Goal: Navigation & Orientation: Find specific page/section

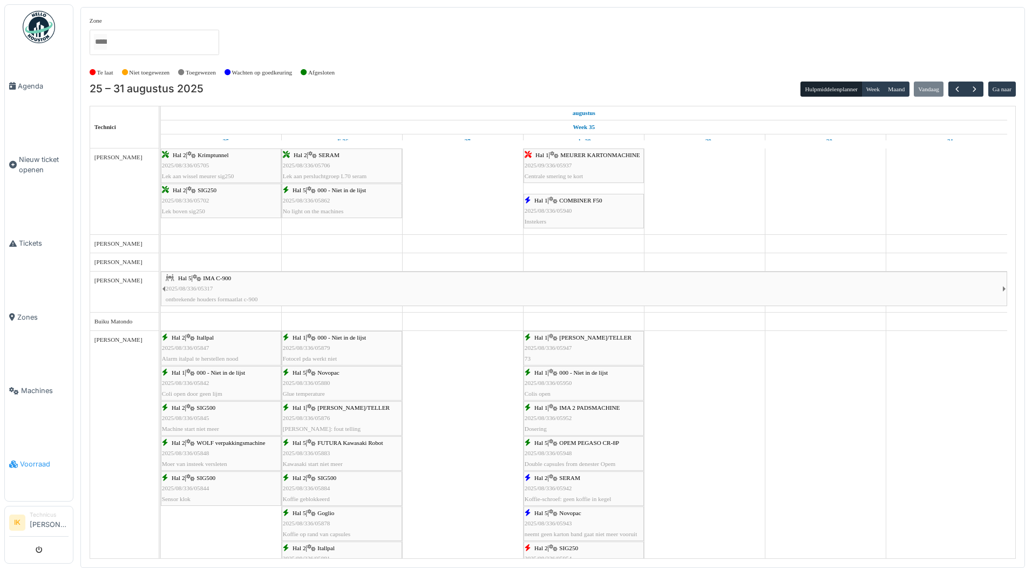
click at [35, 459] on span "Voorraad" at bounding box center [44, 464] width 49 height 10
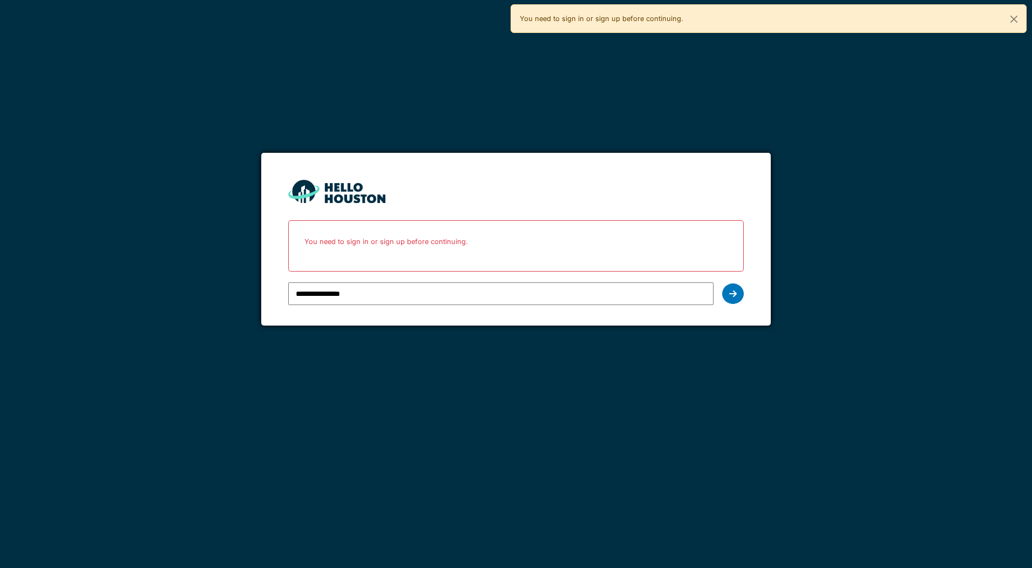
click at [343, 292] on input "**********" at bounding box center [500, 293] width 425 height 23
click at [734, 290] on icon at bounding box center [733, 293] width 8 height 9
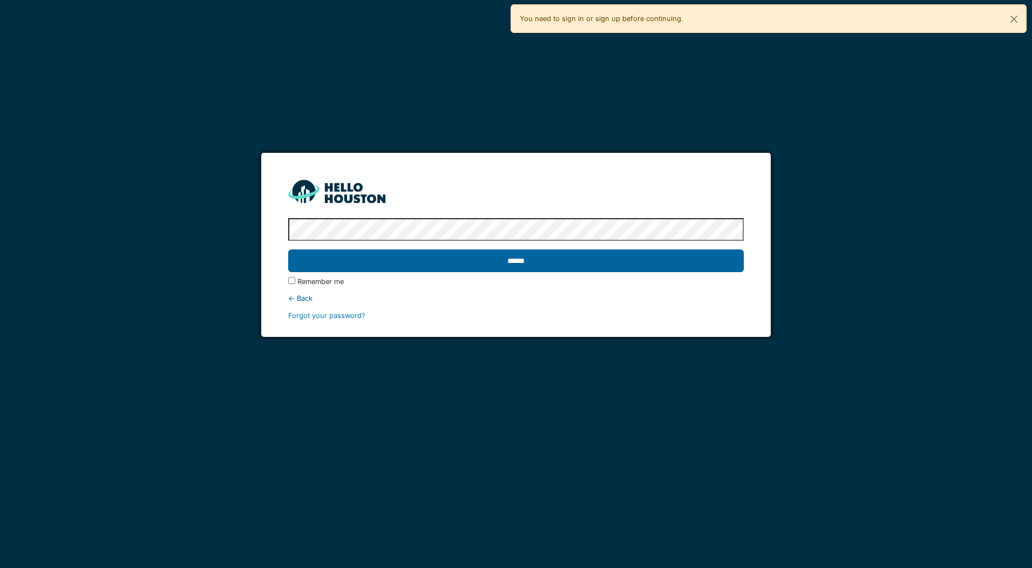
click at [401, 262] on input "******" at bounding box center [515, 260] width 455 height 23
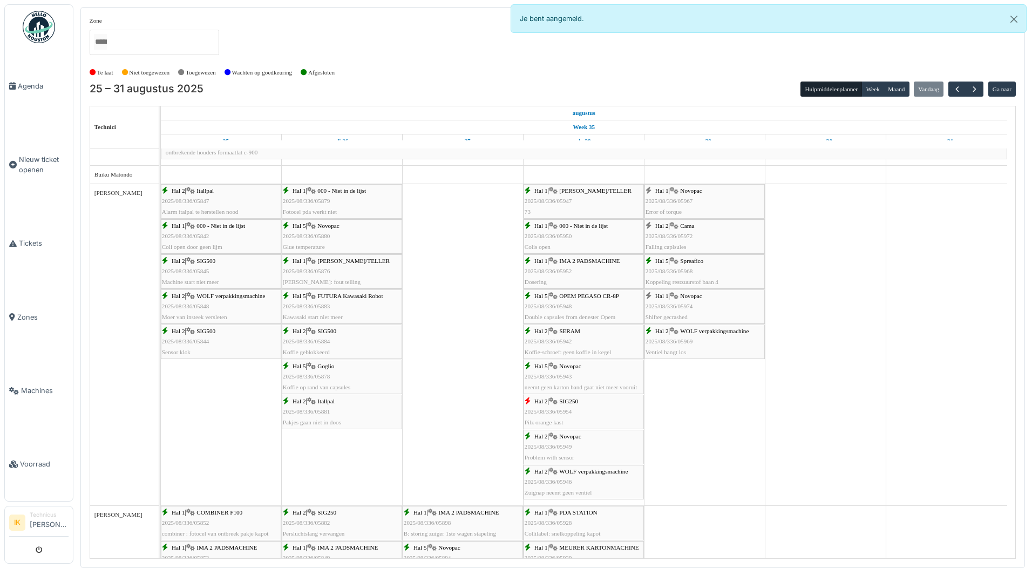
scroll to position [162, 0]
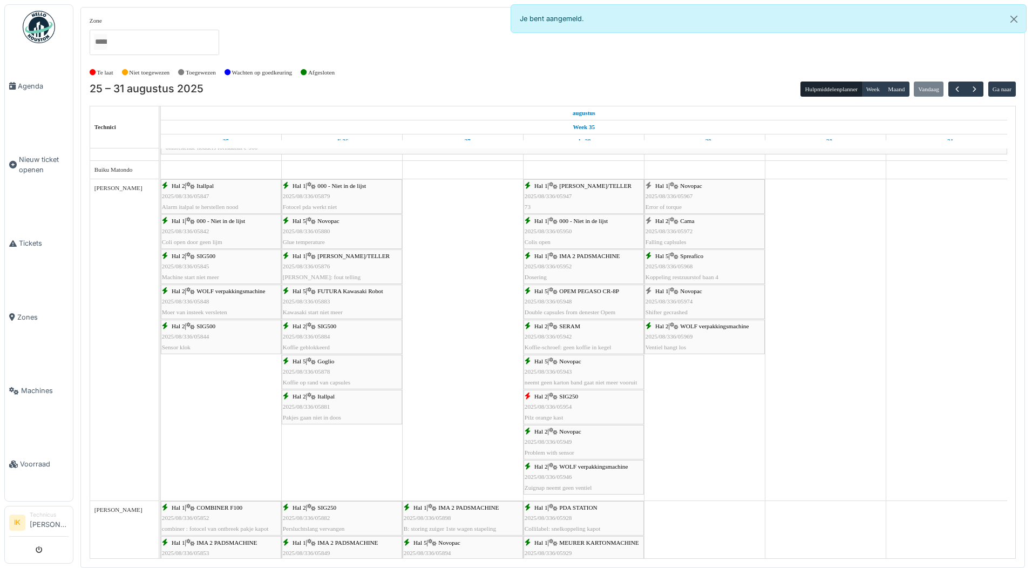
click at [688, 193] on span "2025/08/336/05967" at bounding box center [668, 196] width 47 height 6
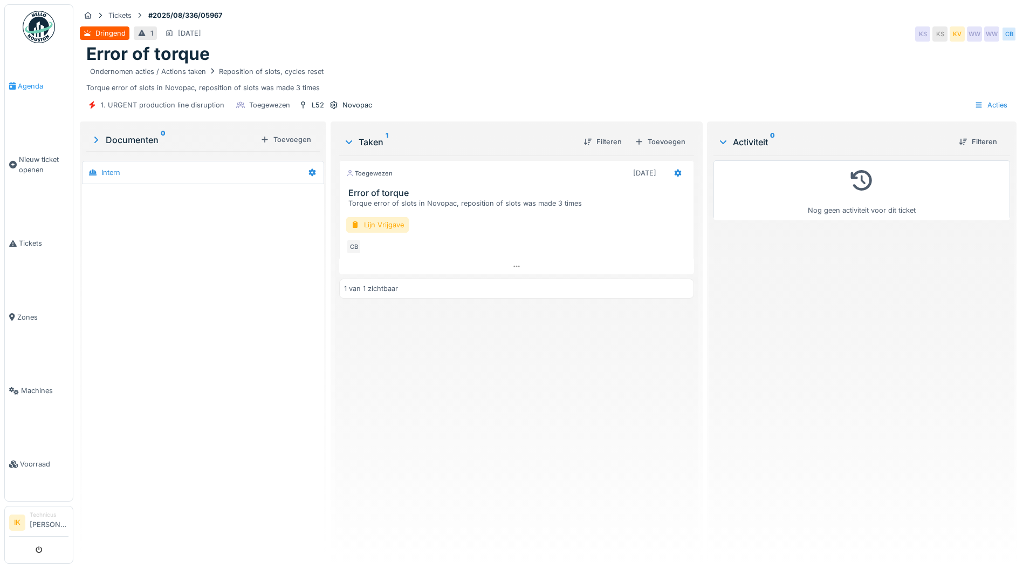
click at [22, 85] on span "Agenda" at bounding box center [43, 86] width 51 height 10
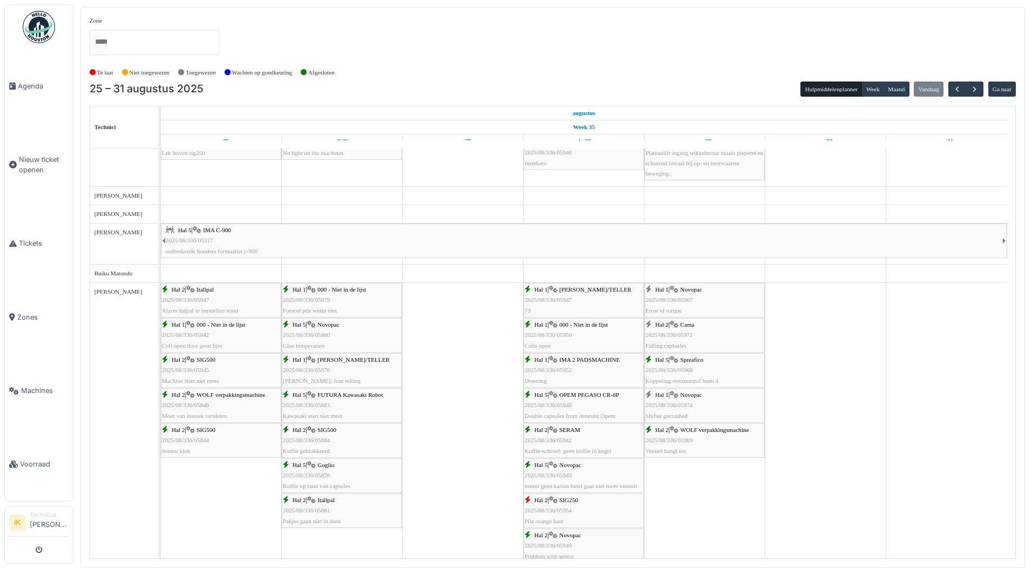
scroll to position [54, 0]
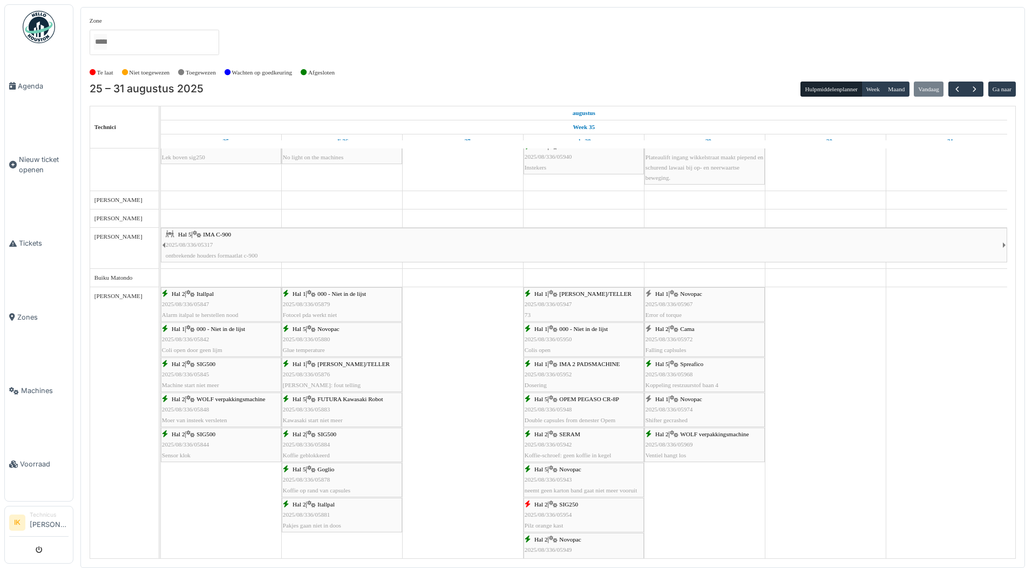
click at [671, 446] on span "2025/08/336/05969" at bounding box center [668, 444] width 47 height 6
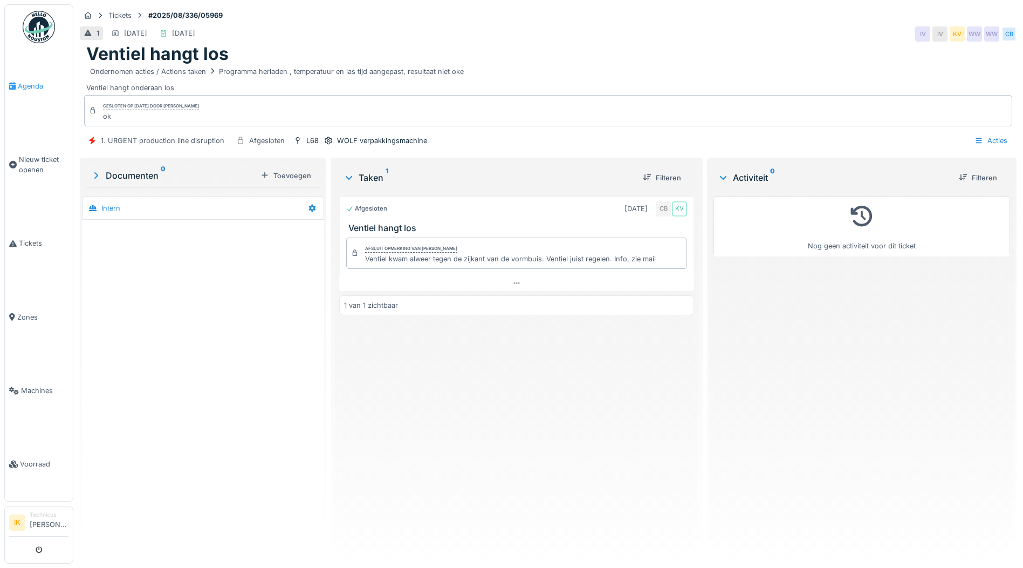
click at [24, 81] on span "Agenda" at bounding box center [43, 86] width 51 height 10
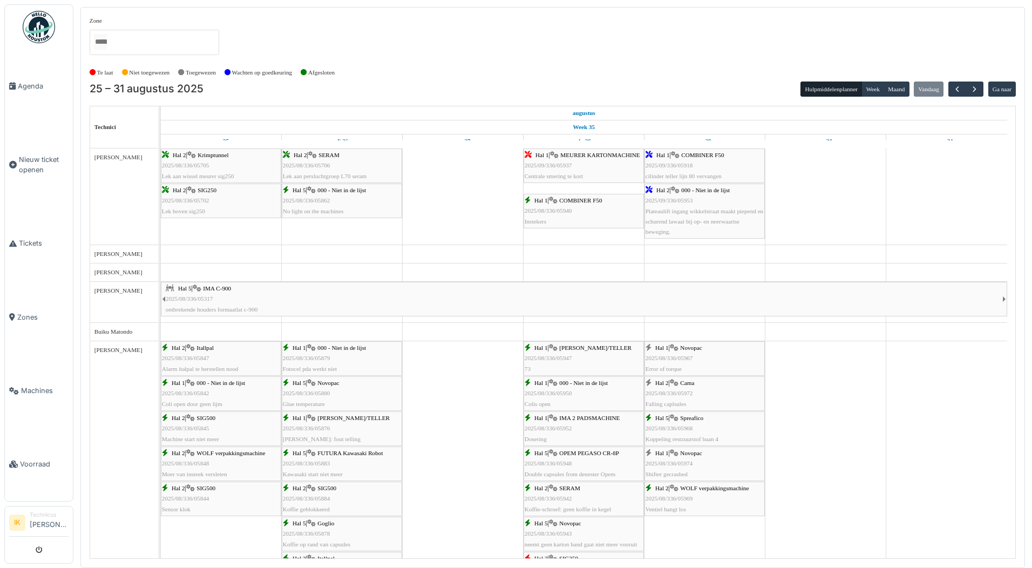
click at [666, 385] on span "Hal 2" at bounding box center [661, 382] width 13 height 6
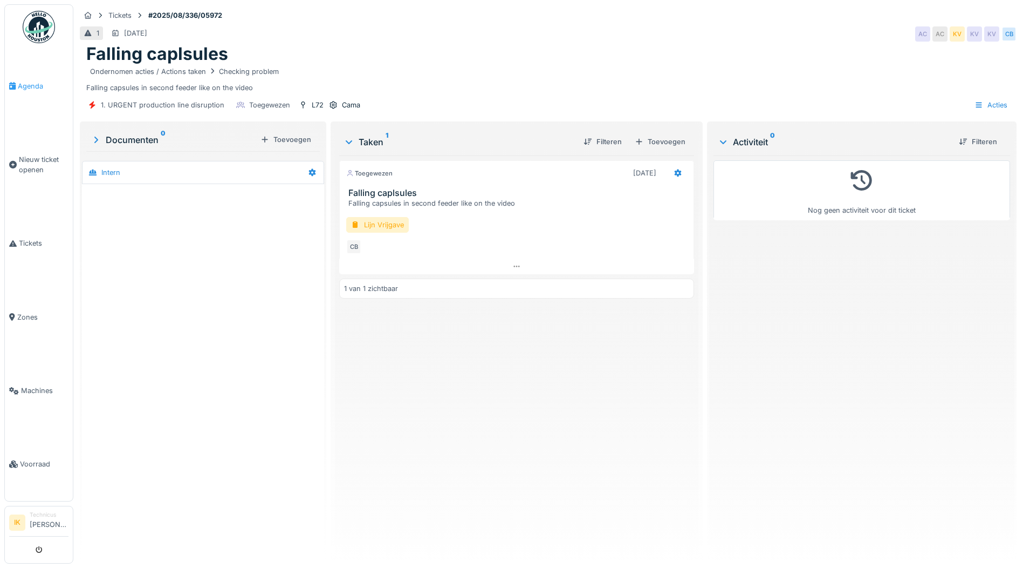
click at [22, 86] on span "Agenda" at bounding box center [43, 86] width 51 height 10
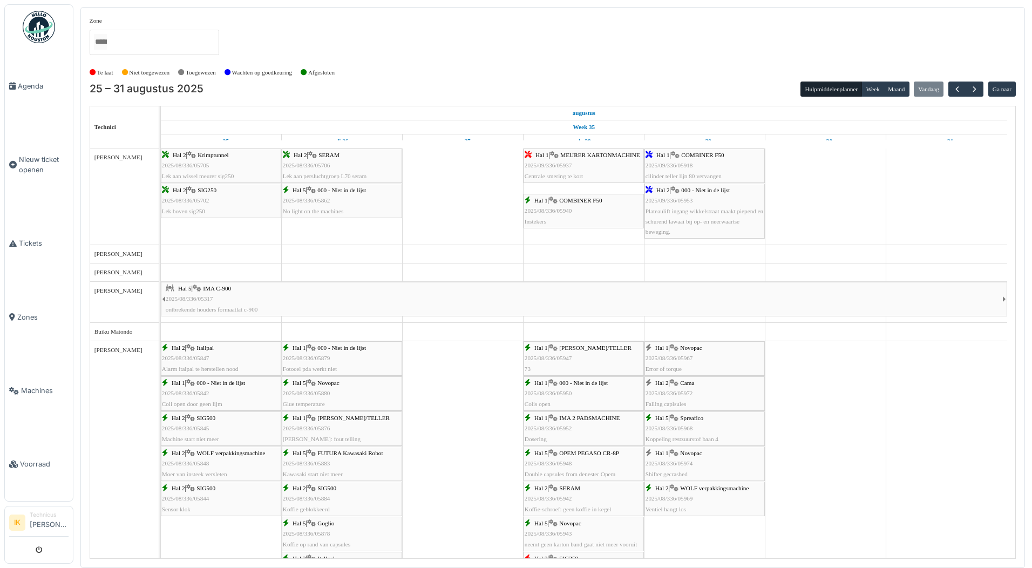
click at [703, 460] on div "Hal 1 | Novopac 2025/08/336/05974 Shifter gecrashed" at bounding box center [704, 463] width 118 height 31
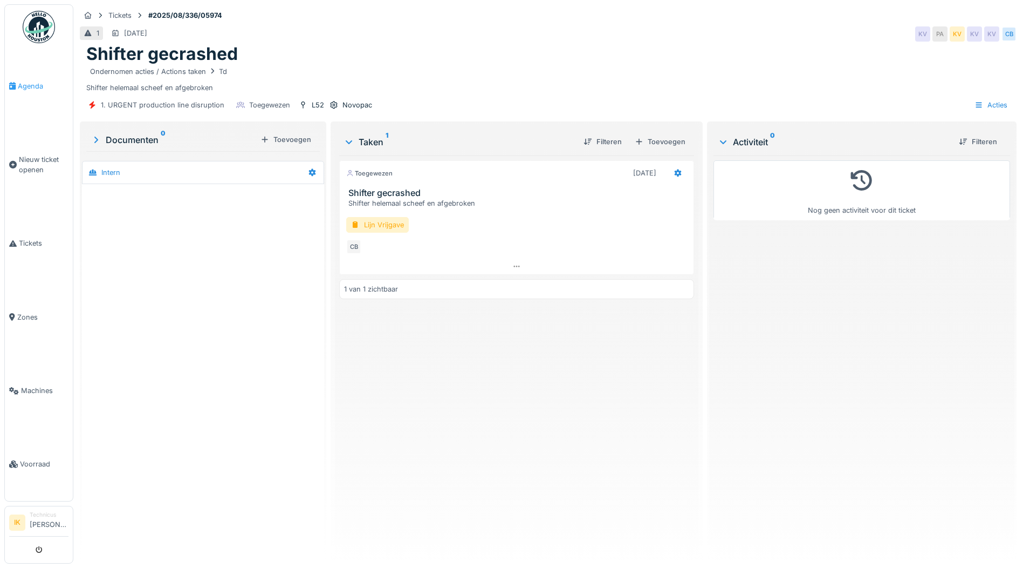
click at [25, 82] on span "Agenda" at bounding box center [43, 86] width 51 height 10
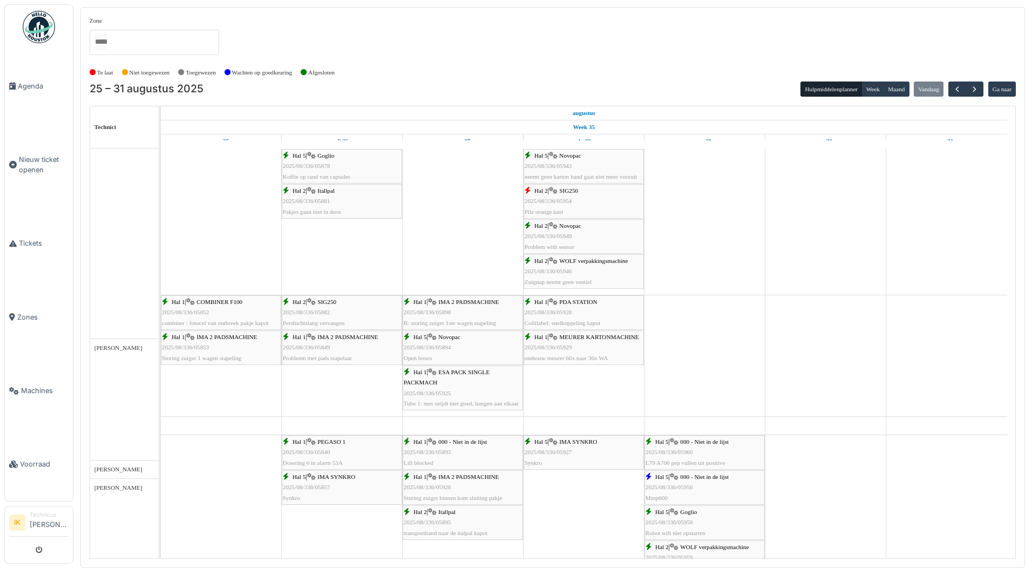
scroll to position [367, 0]
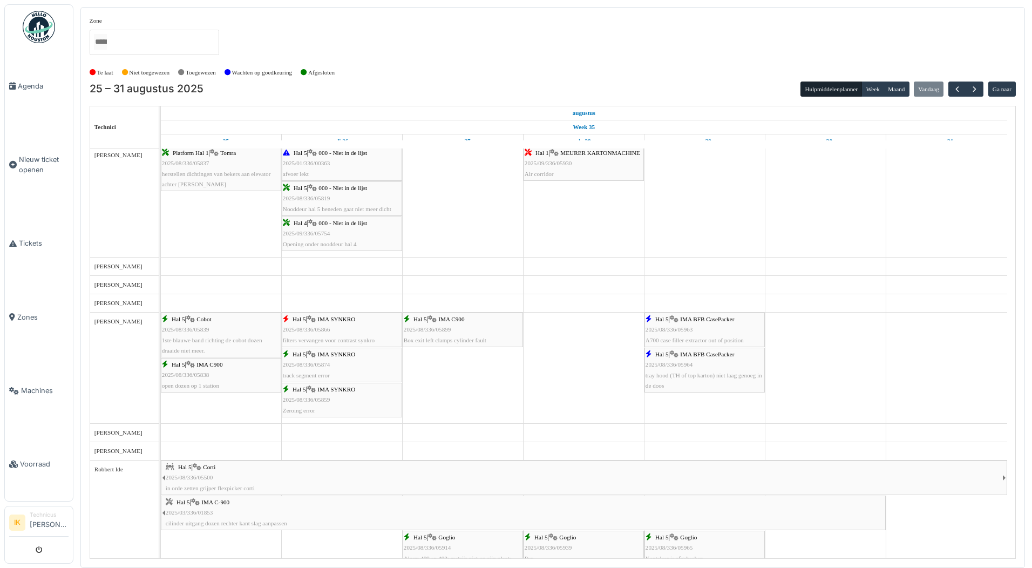
click at [701, 326] on div "Hal 5 | IMA BFB CasePacker 2025/08/336/05963 A700 case filler extractor out of …" at bounding box center [704, 329] width 118 height 31
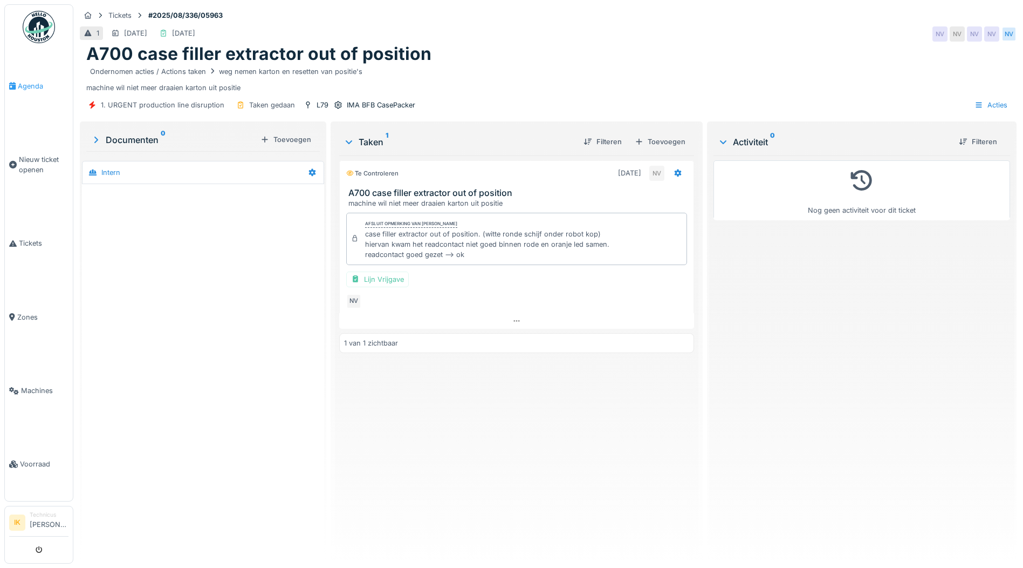
click at [29, 86] on span "Agenda" at bounding box center [43, 86] width 51 height 10
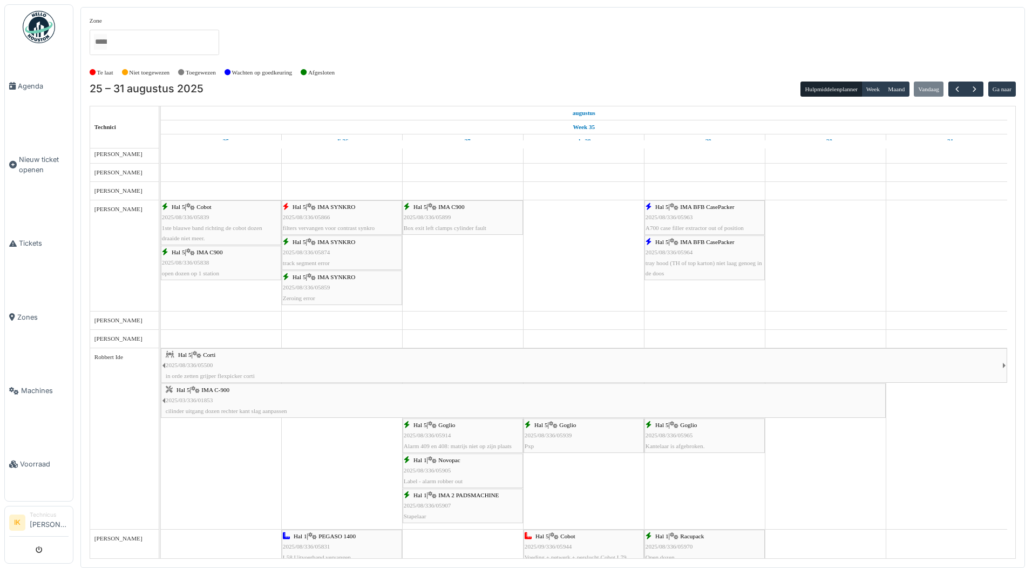
scroll to position [1347, 0]
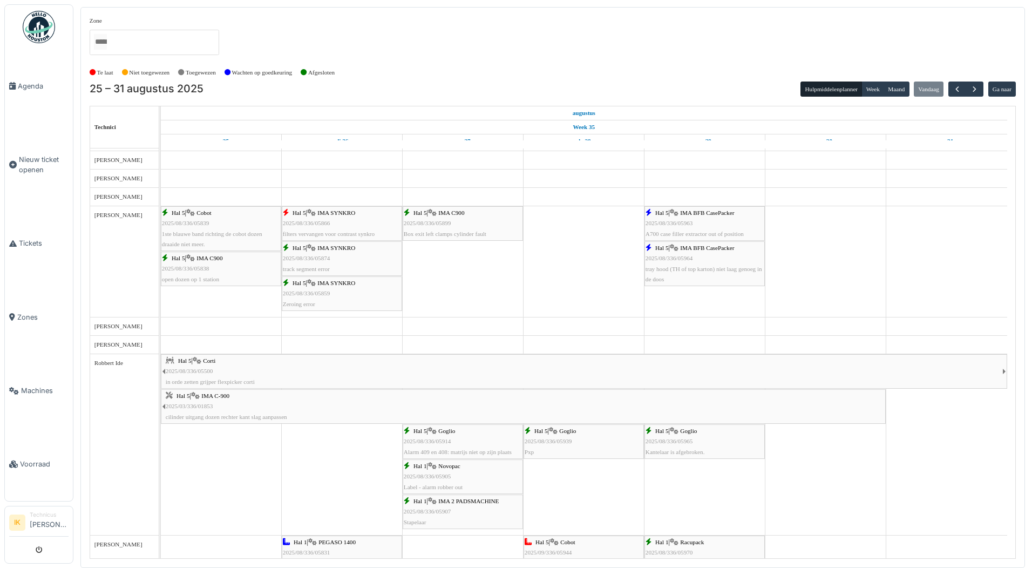
click at [698, 261] on div "Hal 5 | IMA BFB CasePacker 2025/08/336/05964 tray hood (TH of top karton) niet …" at bounding box center [704, 264] width 118 height 42
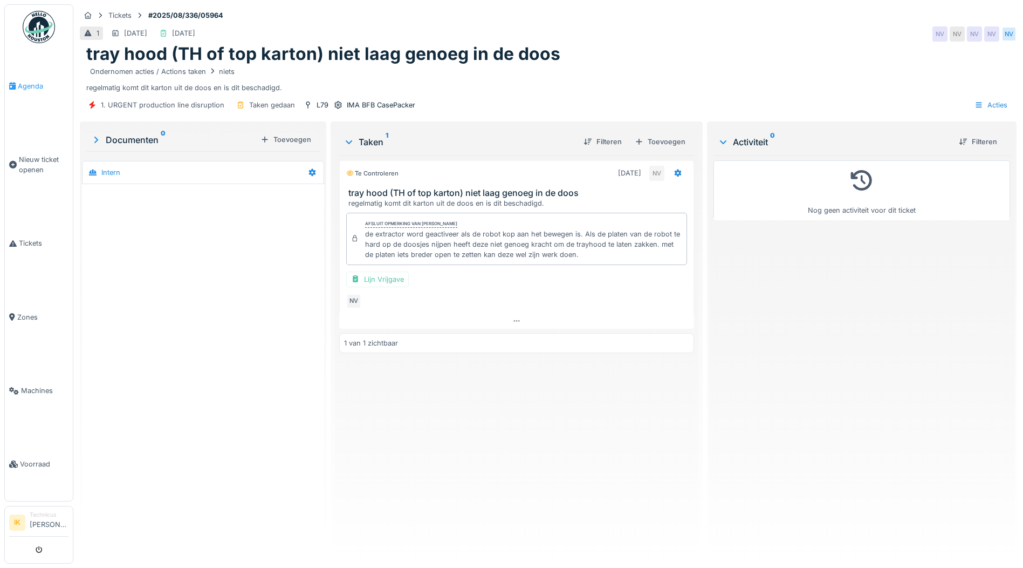
click at [26, 86] on span "Agenda" at bounding box center [43, 86] width 51 height 10
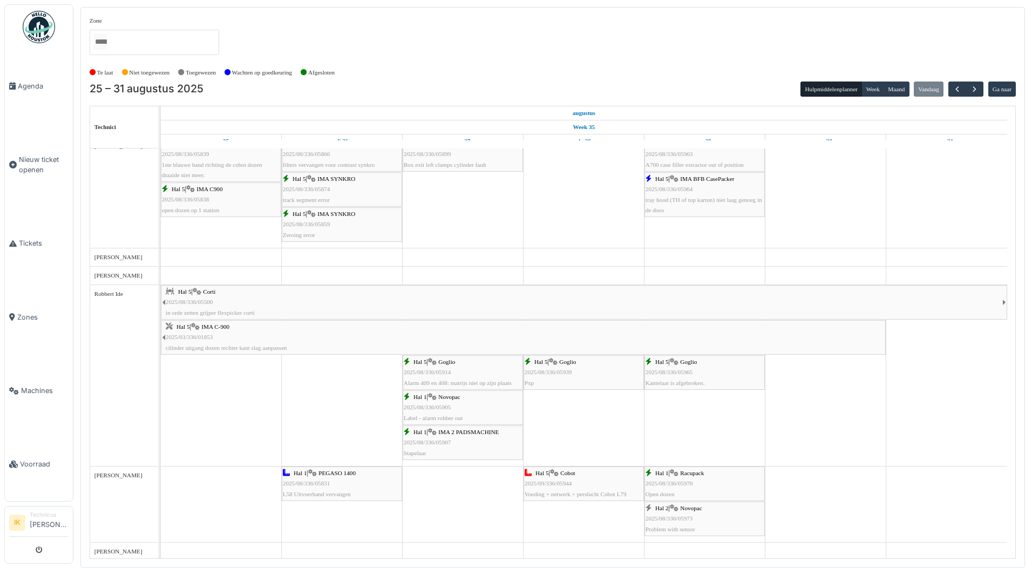
scroll to position [1455, 0]
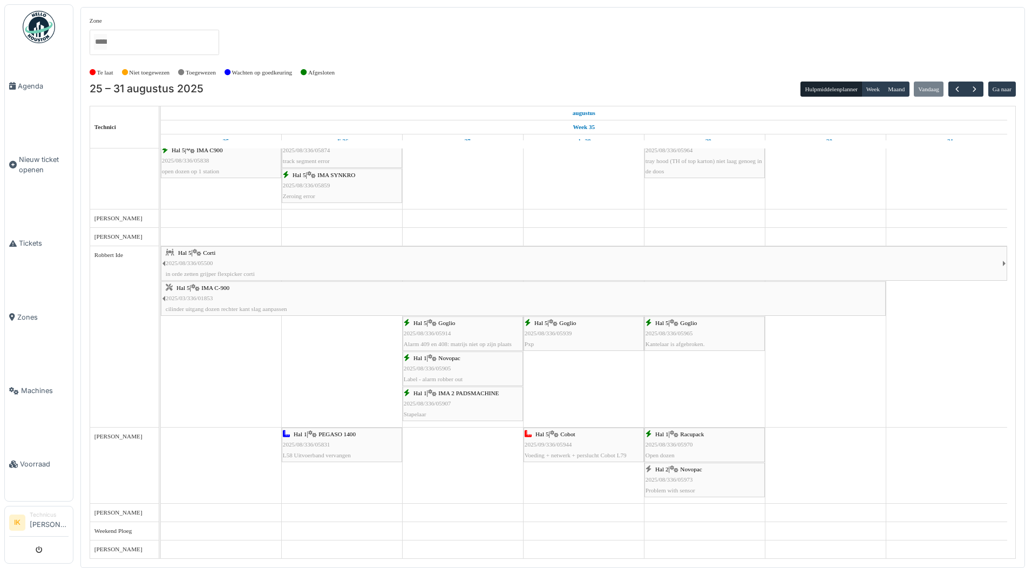
click at [664, 330] on span "2025/08/336/05965" at bounding box center [668, 333] width 47 height 6
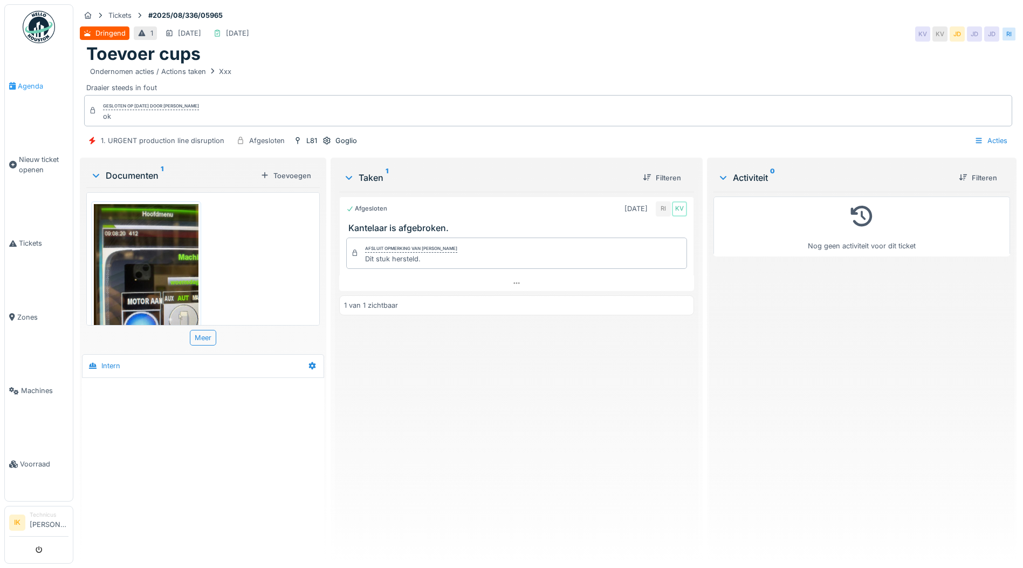
click at [29, 84] on span "Agenda" at bounding box center [43, 86] width 51 height 10
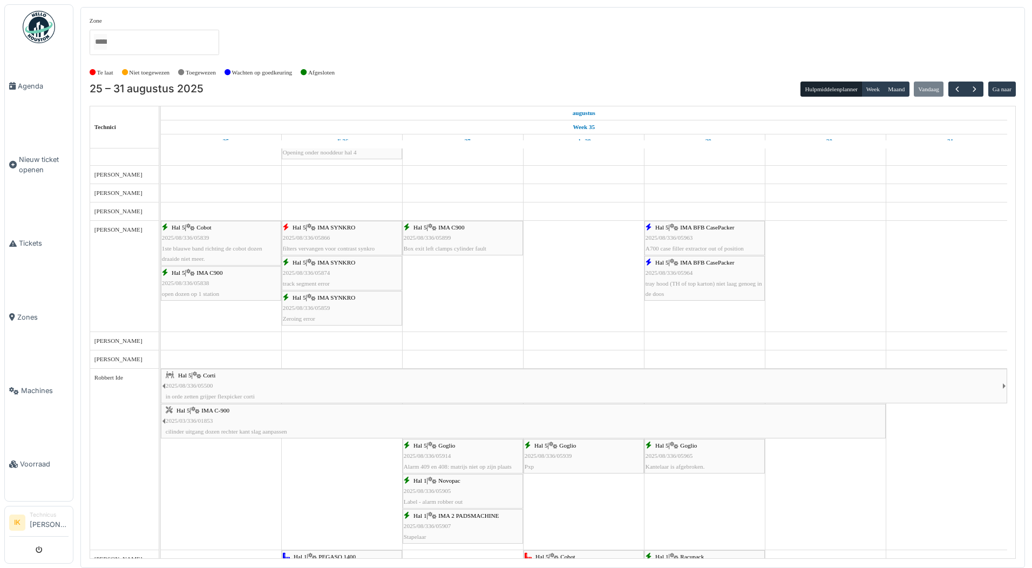
scroll to position [1397, 0]
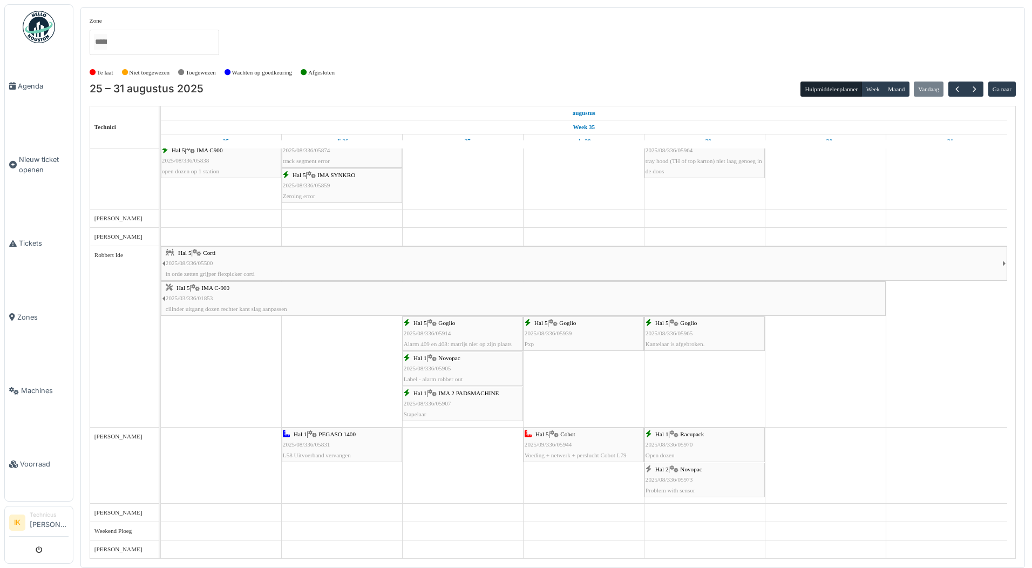
click at [670, 445] on span "2025/08/336/05970" at bounding box center [668, 444] width 47 height 6
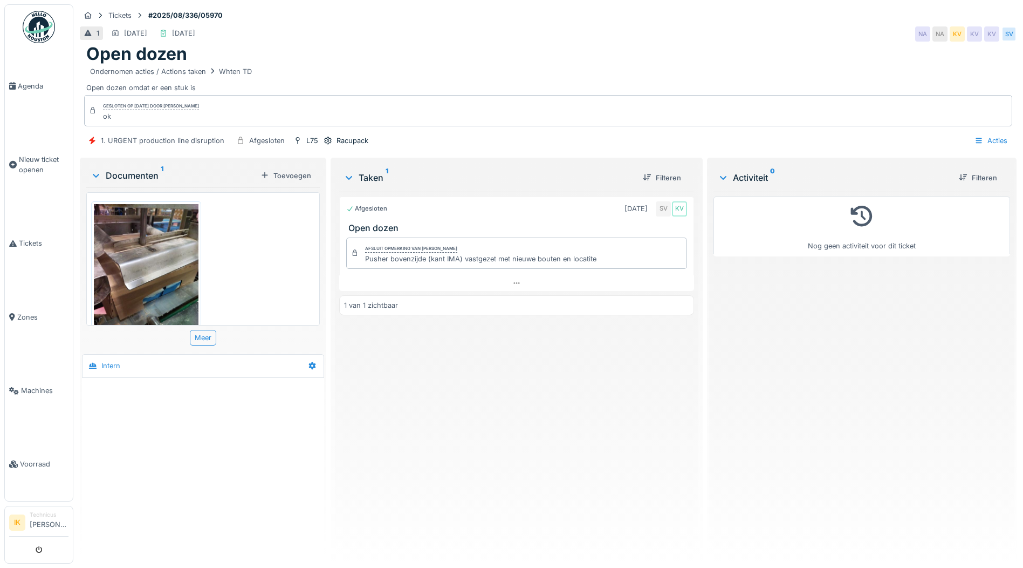
click at [125, 261] on img at bounding box center [146, 273] width 105 height 139
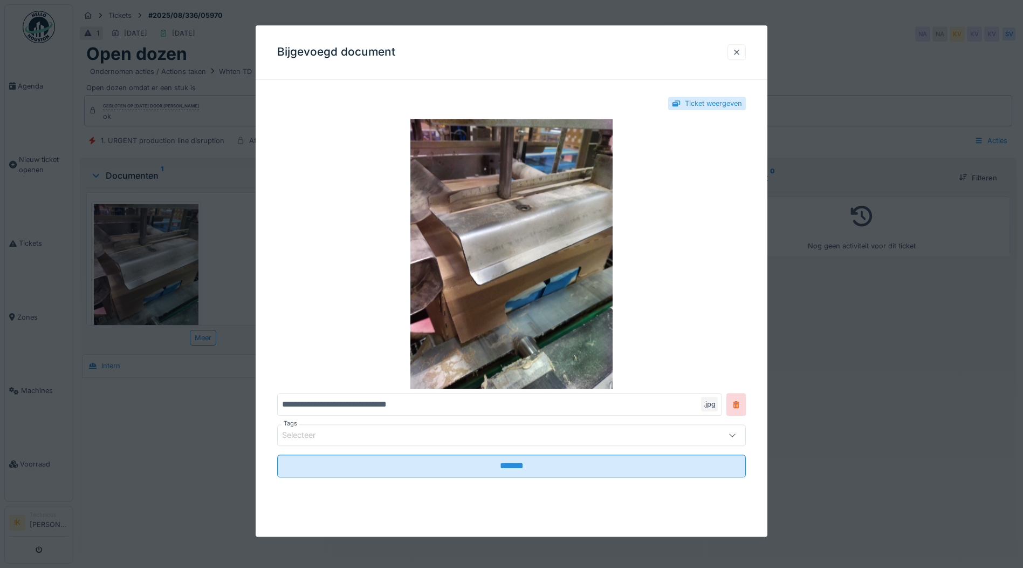
click at [741, 52] on div at bounding box center [737, 52] width 9 height 10
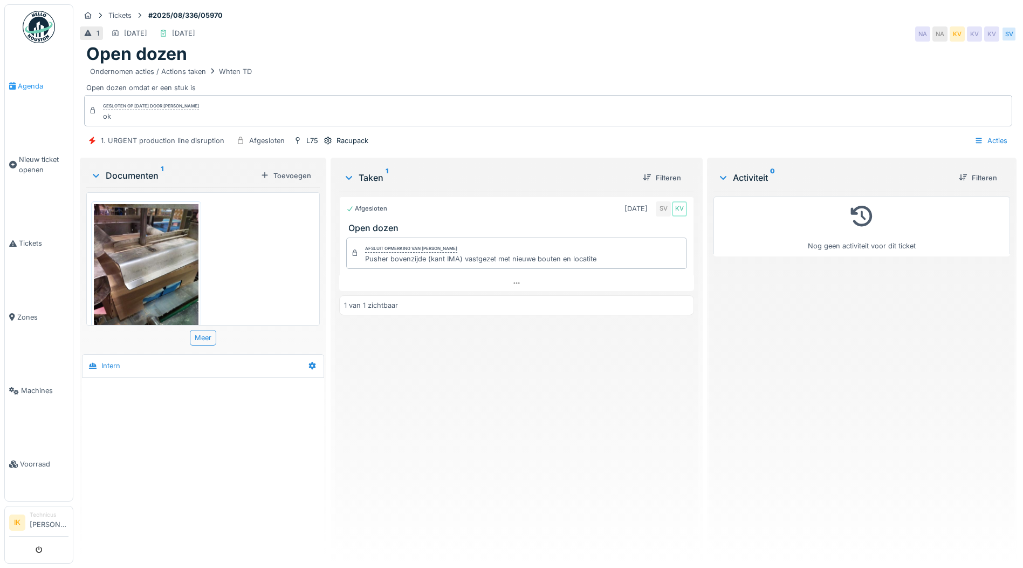
click at [30, 85] on span "Agenda" at bounding box center [43, 86] width 51 height 10
